Goal: Information Seeking & Learning: Learn about a topic

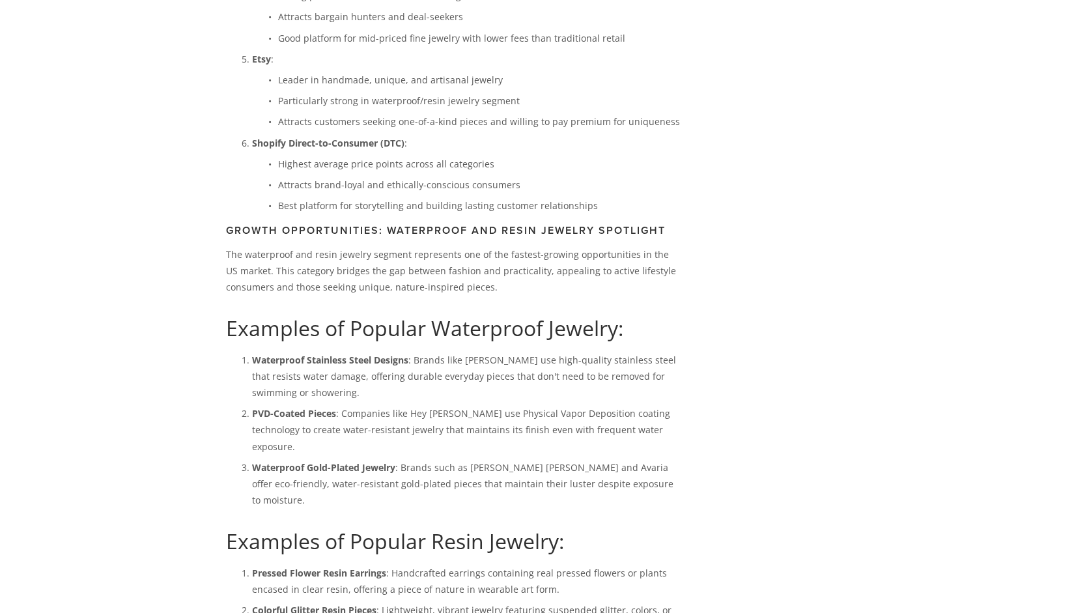
scroll to position [2091, 0]
click at [440, 214] on ul "Highest average price points across all categories Attracts brand-loyal and eth…" at bounding box center [467, 185] width 431 height 59
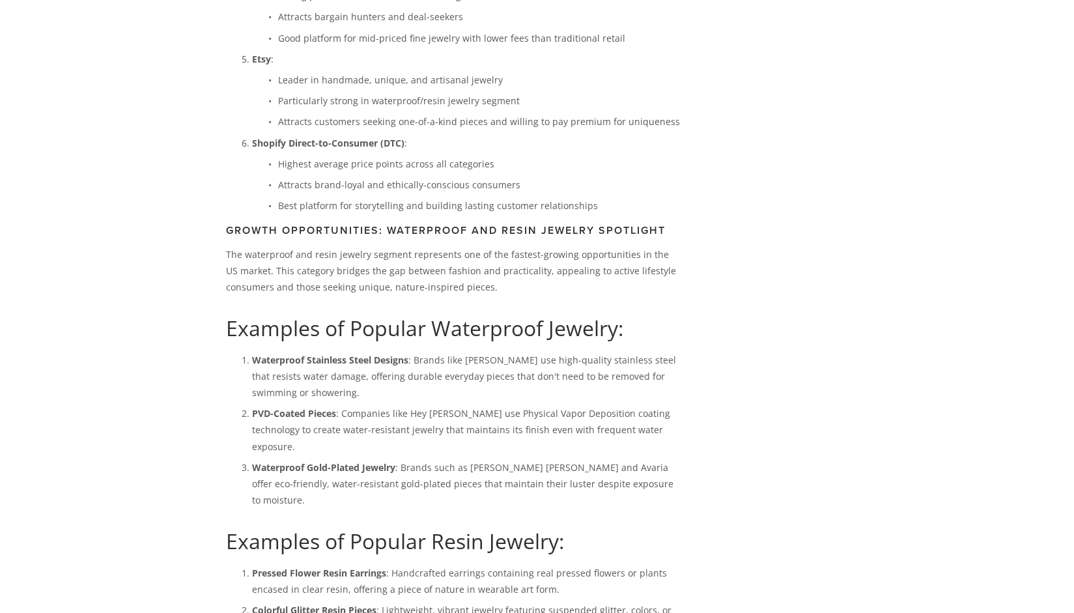
click at [440, 214] on ul "Highest average price points across all categories Attracts brand-loyal and eth…" at bounding box center [467, 185] width 431 height 59
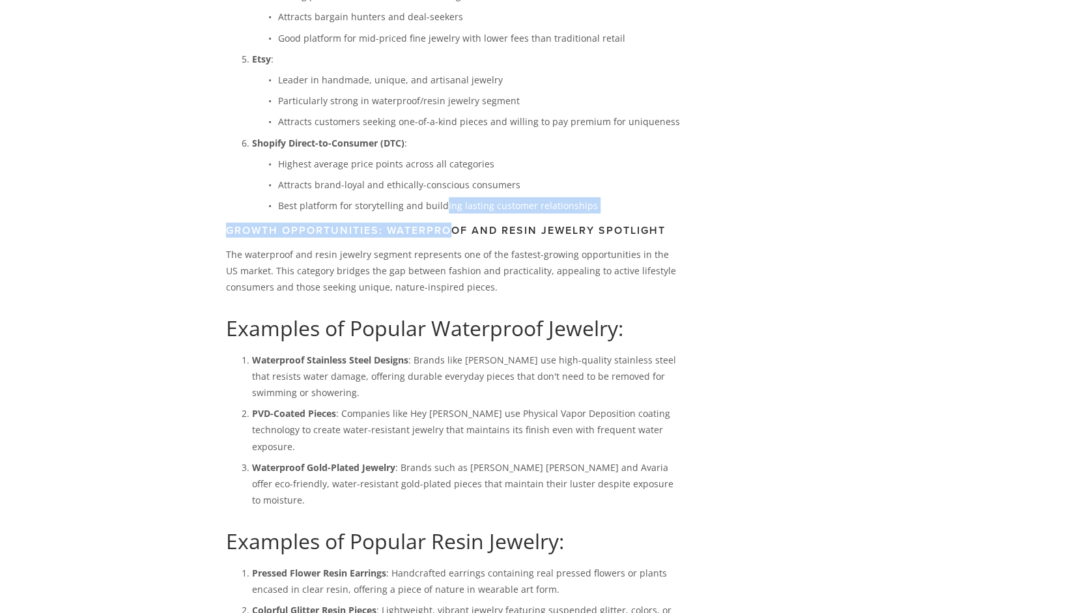
drag, startPoint x: 440, startPoint y: 453, endPoint x: 451, endPoint y: 491, distance: 39.4
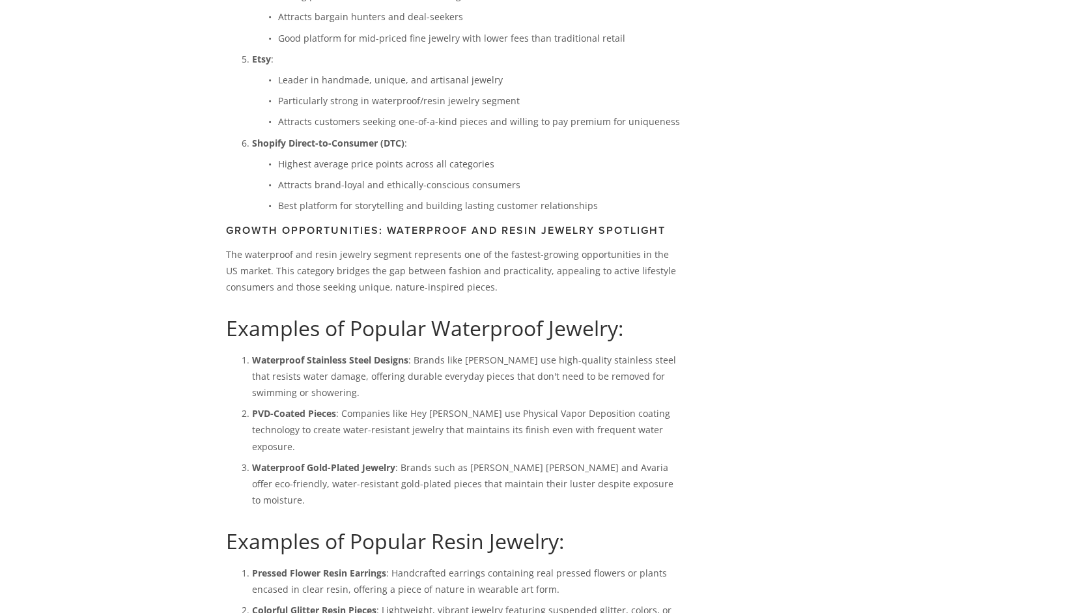
click at [998, 378] on div "About Categories Auto Parts Electronics Fashion Home & Garden" at bounding box center [537, 103] width 1074 height 4321
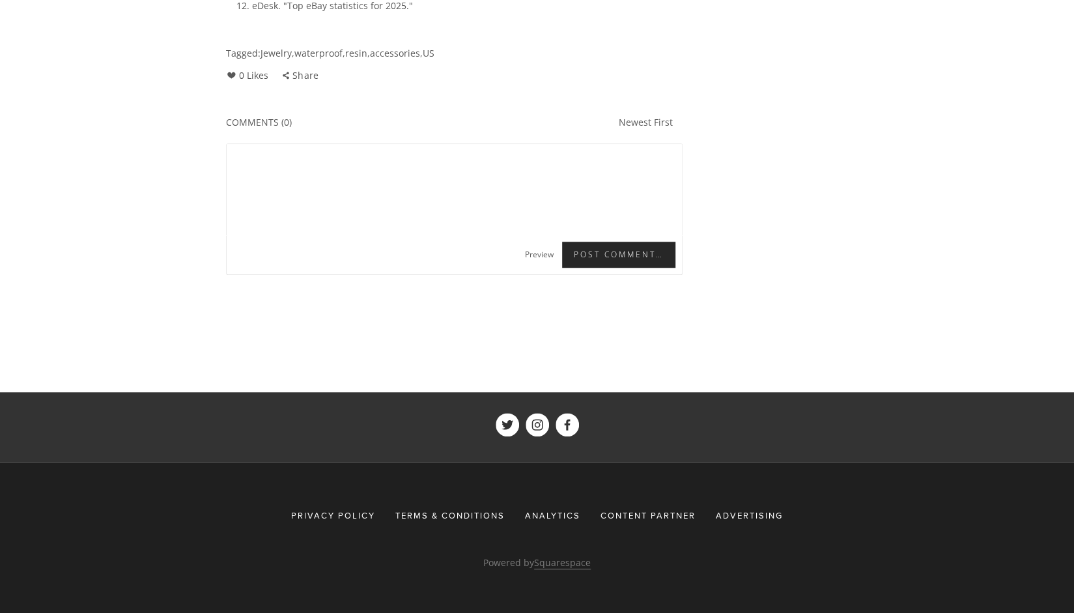
scroll to position [3964, 0]
